Goal: Find specific page/section: Find specific page/section

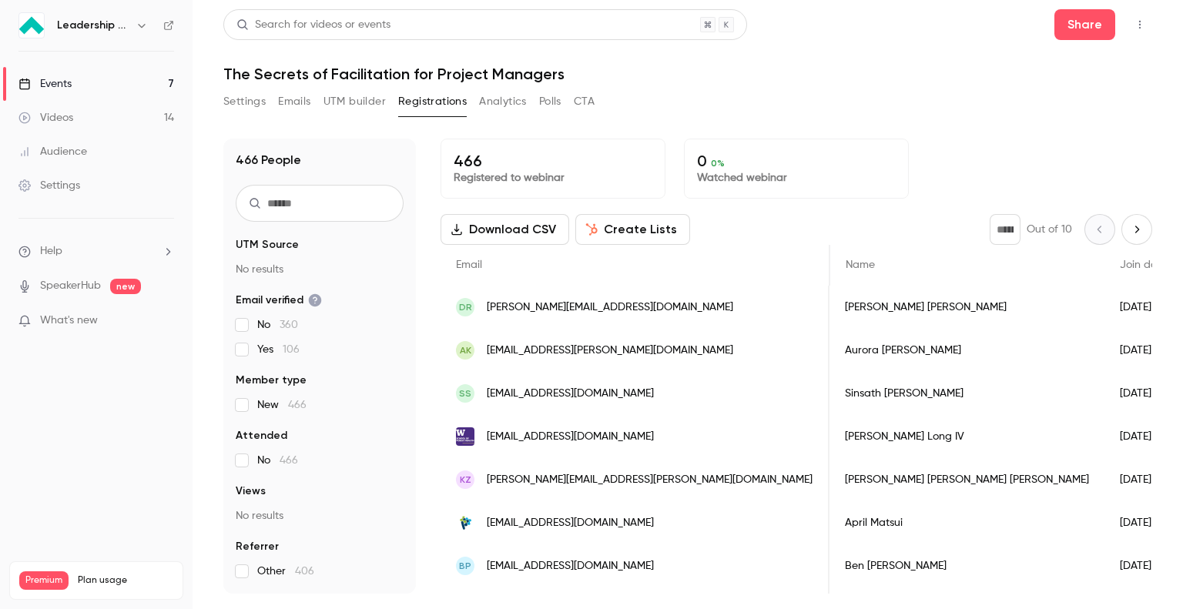
scroll to position [0, 906]
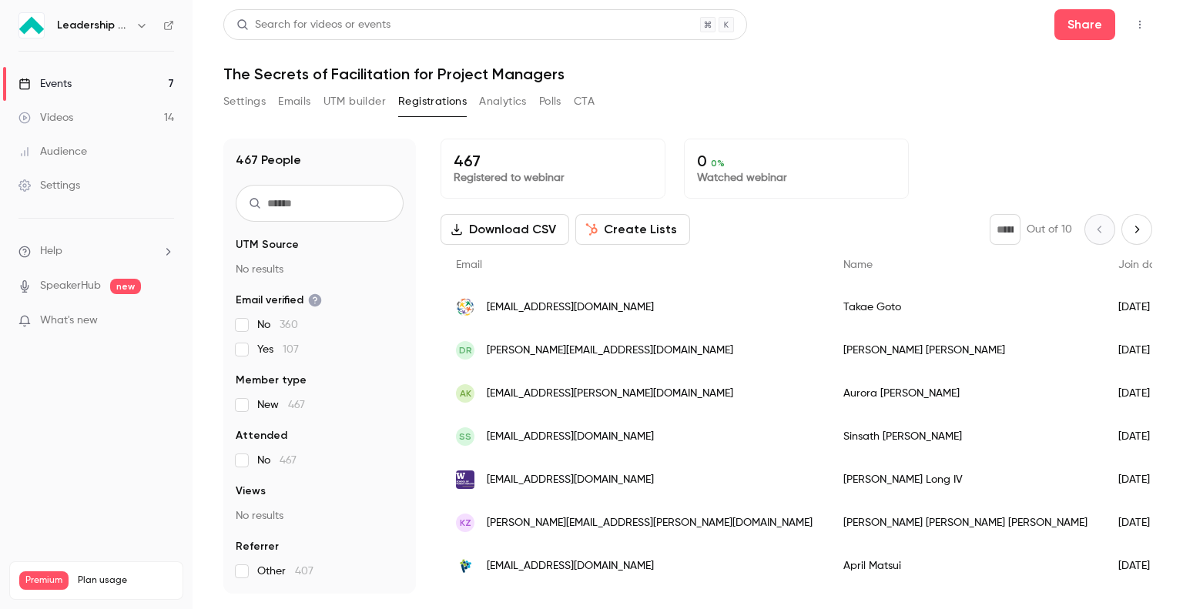
click at [243, 100] on button "Settings" at bounding box center [244, 101] width 42 height 25
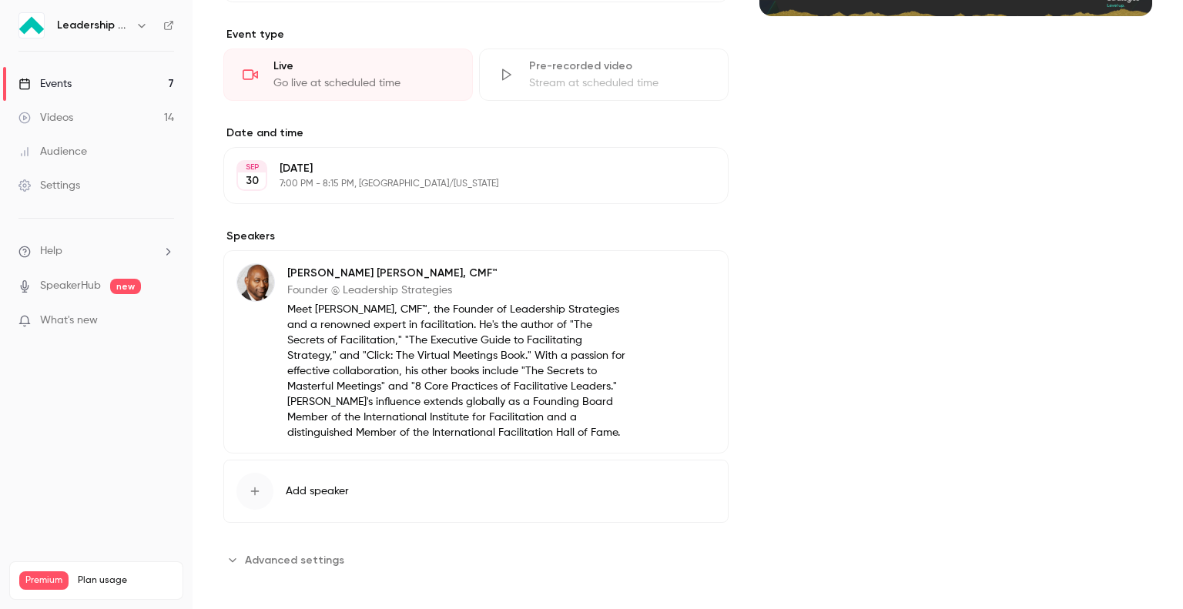
scroll to position [370, 0]
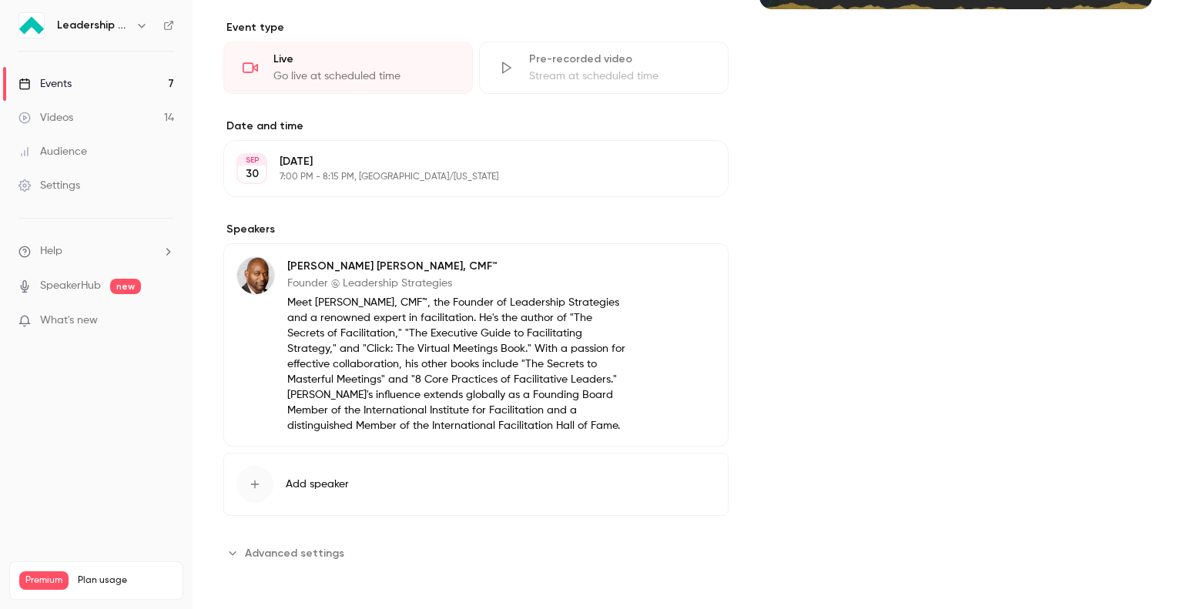
click at [231, 547] on icon "Advanced settings" at bounding box center [232, 553] width 12 height 12
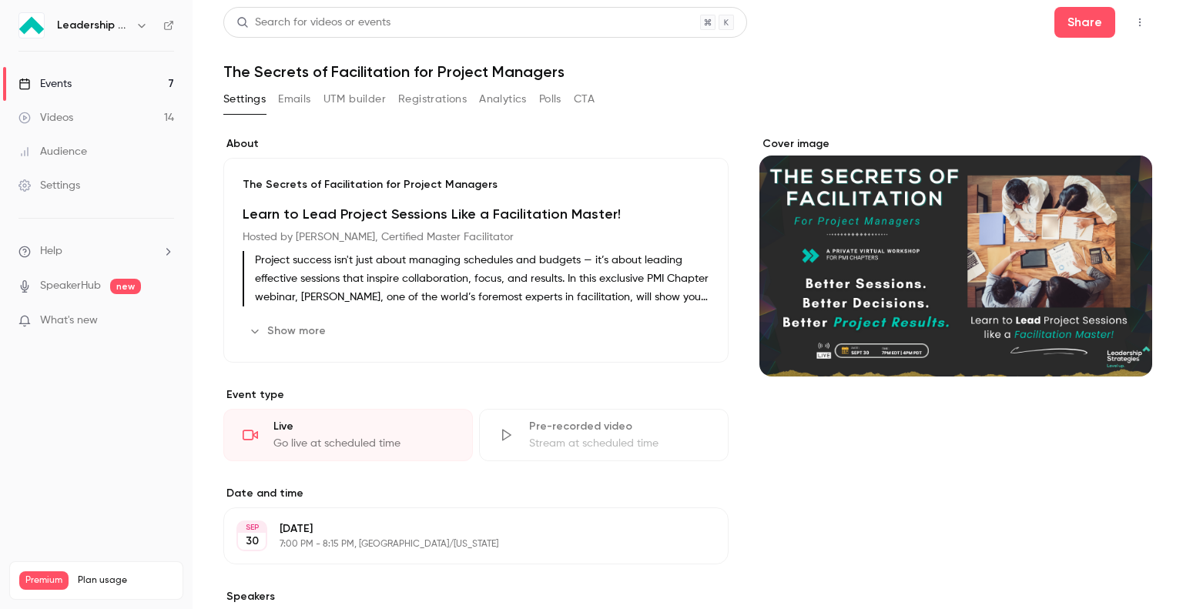
scroll to position [0, 0]
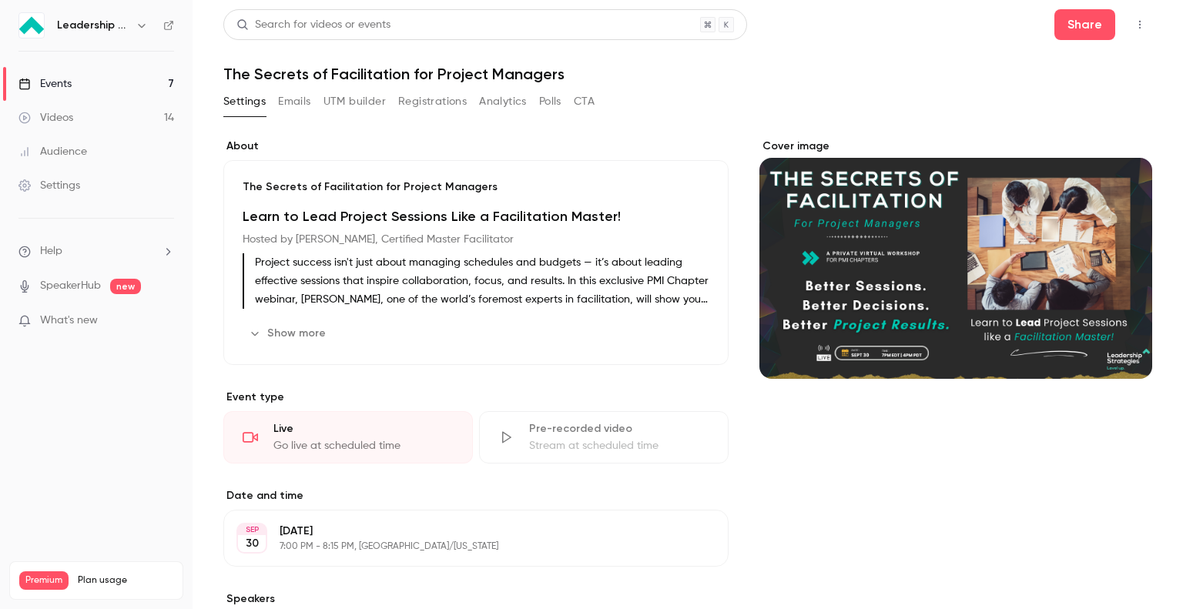
click at [418, 99] on button "Registrations" at bounding box center [432, 101] width 69 height 25
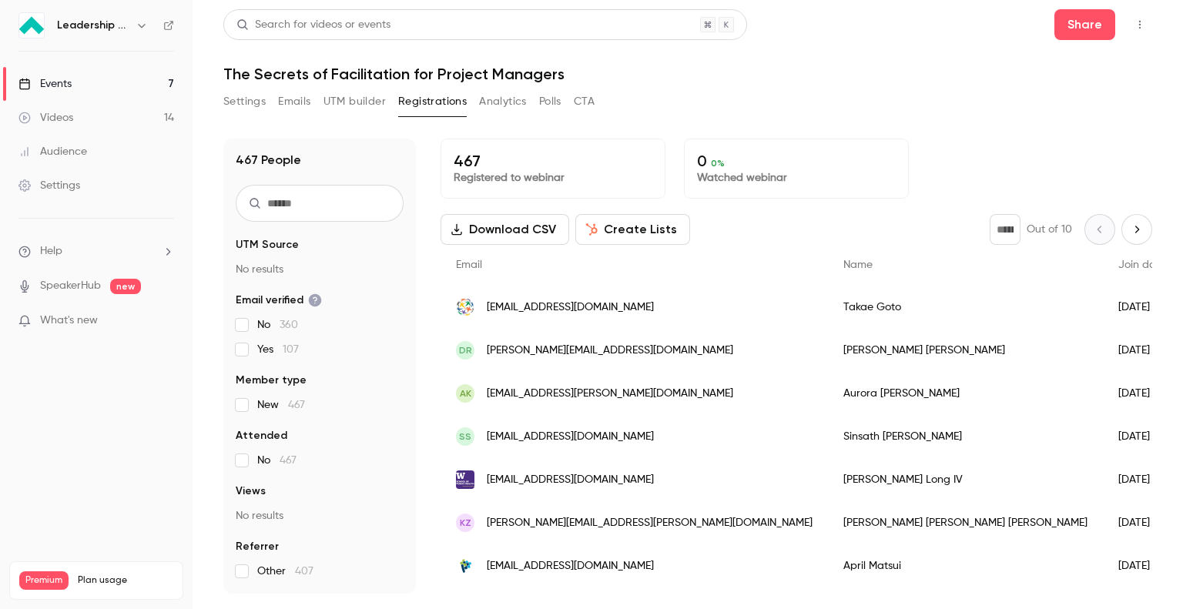
click at [360, 99] on button "UTM builder" at bounding box center [355, 101] width 62 height 25
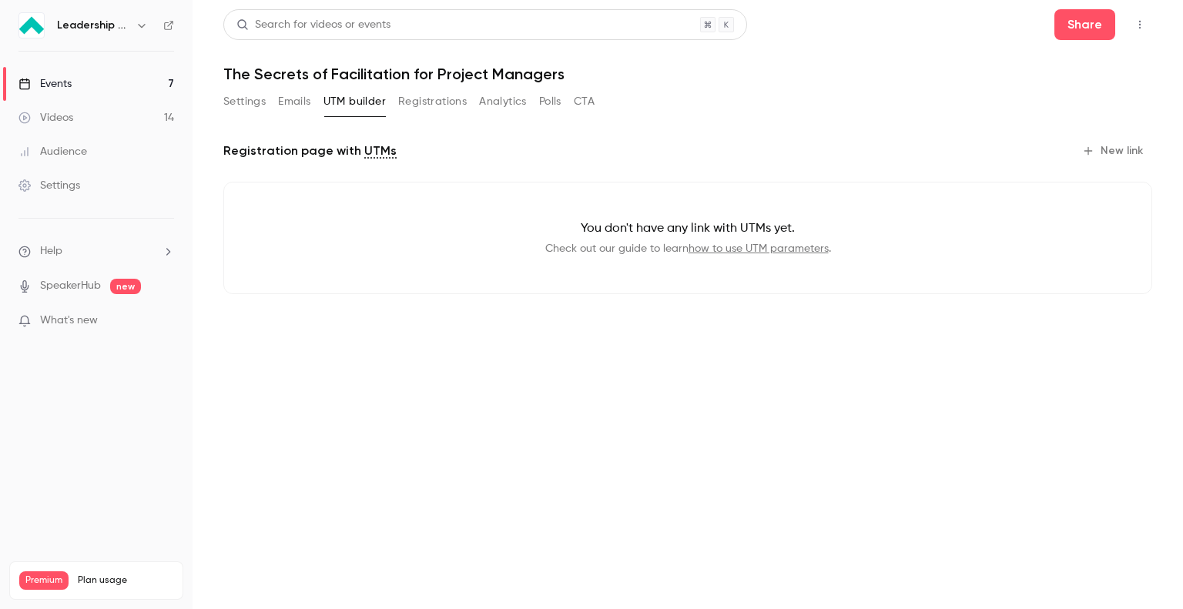
click at [438, 103] on button "Registrations" at bounding box center [432, 101] width 69 height 25
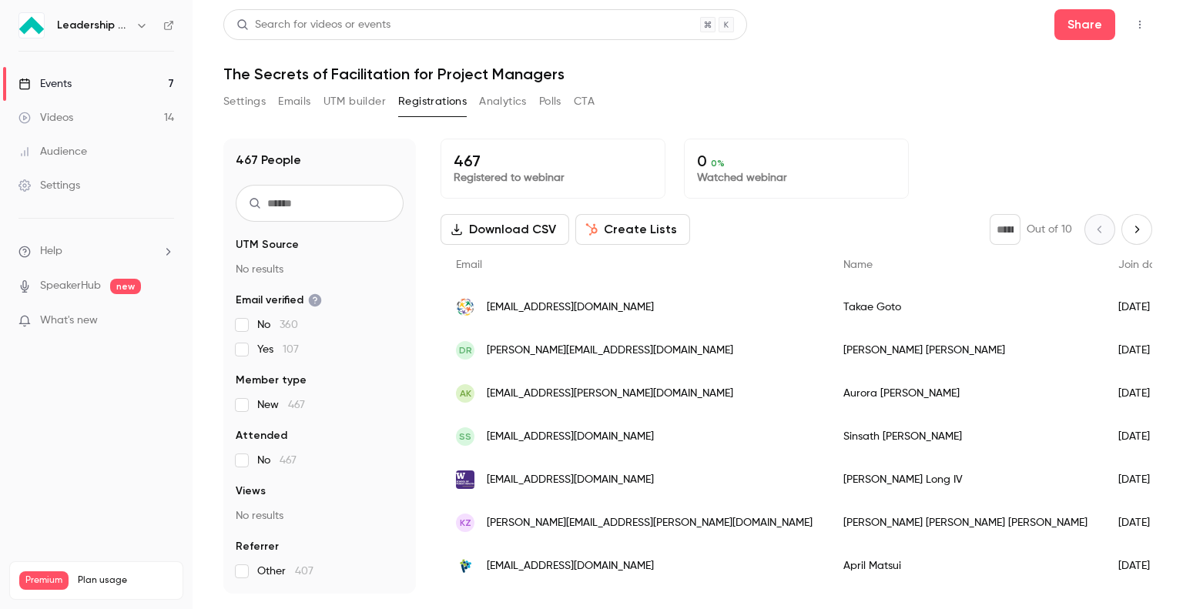
click at [499, 101] on button "Analytics" at bounding box center [503, 101] width 48 height 25
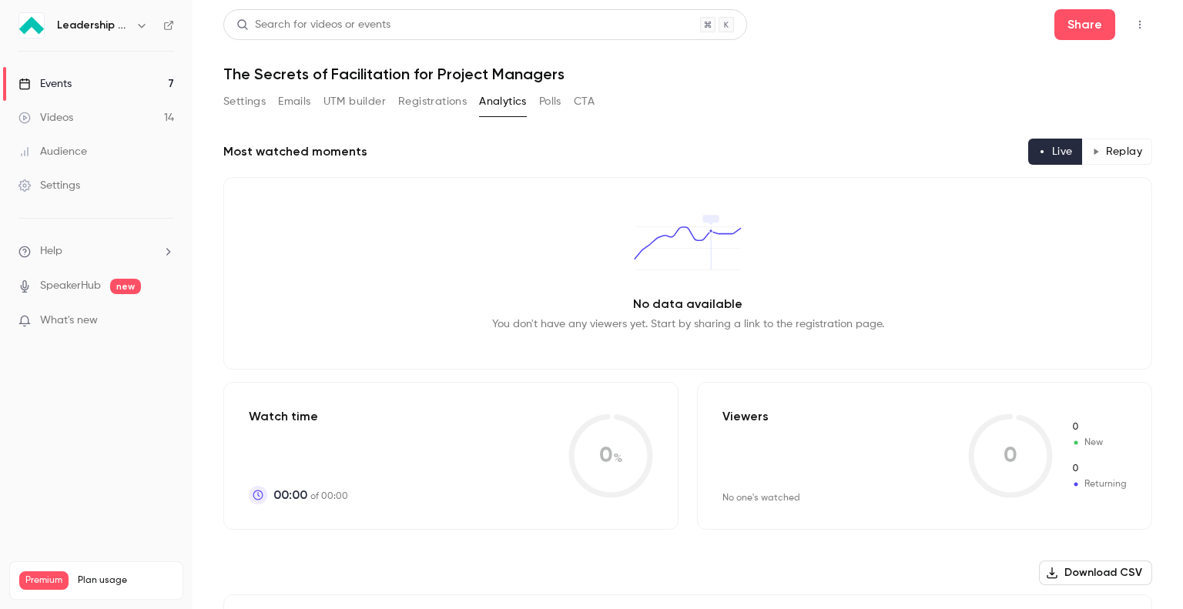
click at [543, 101] on button "Polls" at bounding box center [550, 101] width 22 height 25
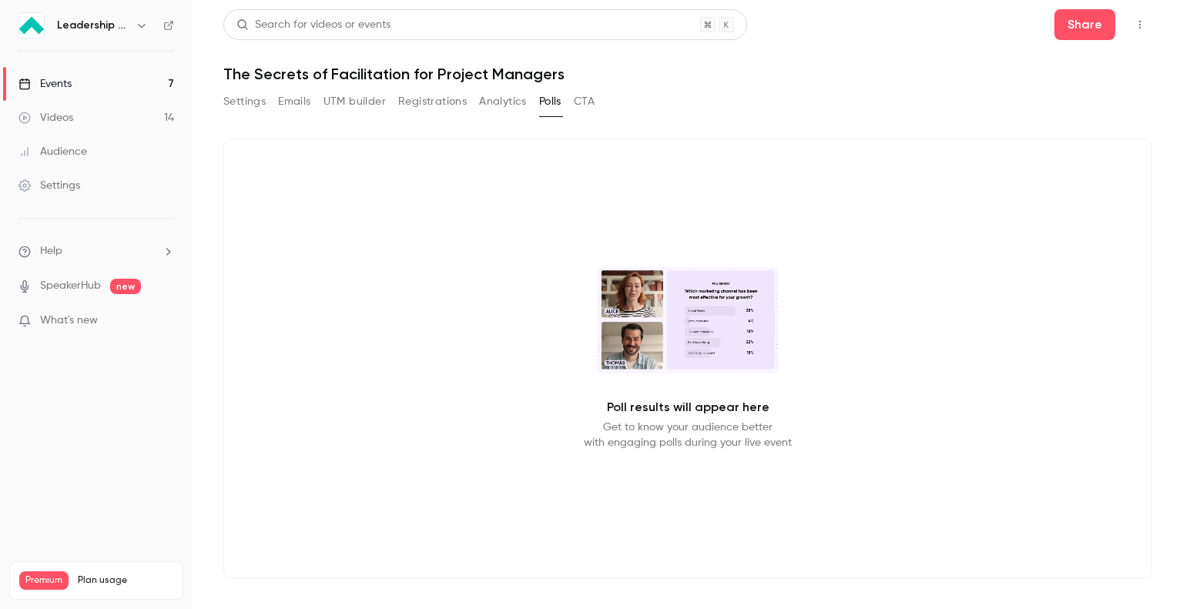
click at [585, 104] on button "CTA" at bounding box center [584, 101] width 21 height 25
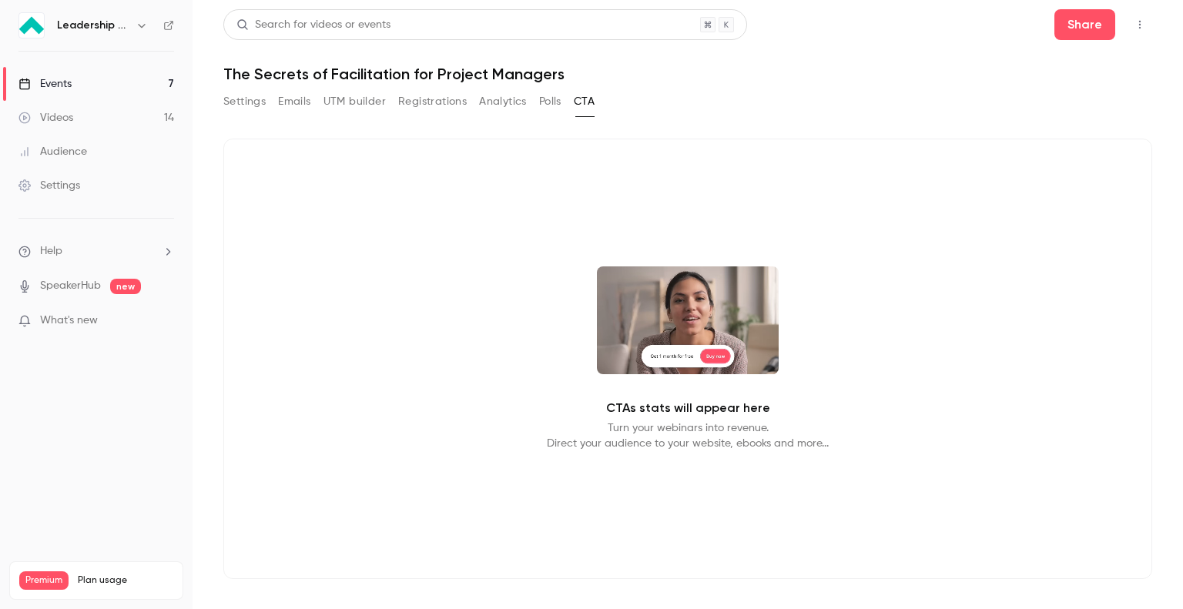
click at [438, 102] on button "Registrations" at bounding box center [432, 101] width 69 height 25
